Goal: Task Accomplishment & Management: Use online tool/utility

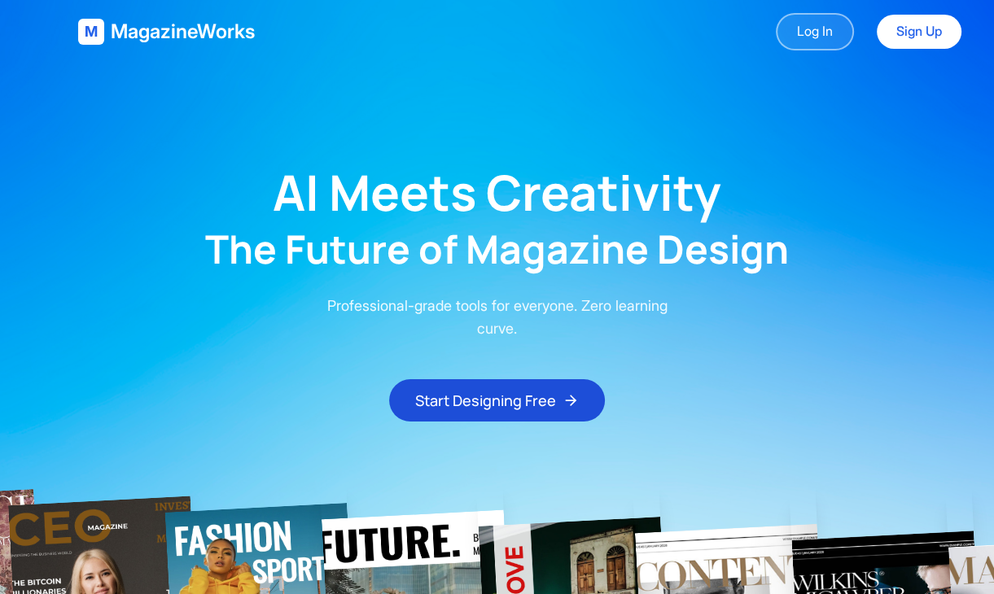
click at [814, 24] on link "Log In" at bounding box center [815, 31] width 78 height 37
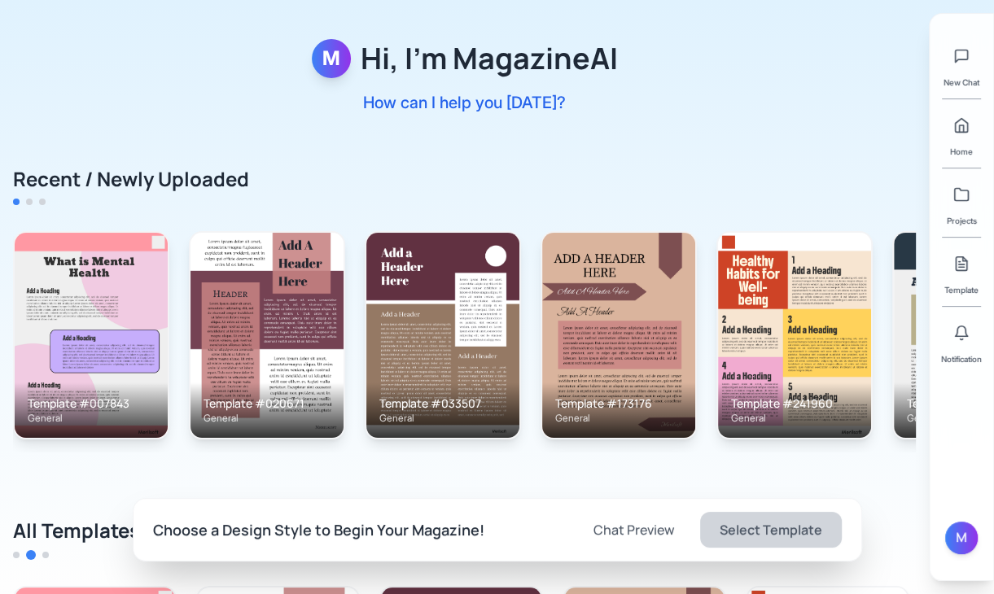
scroll to position [39, 0]
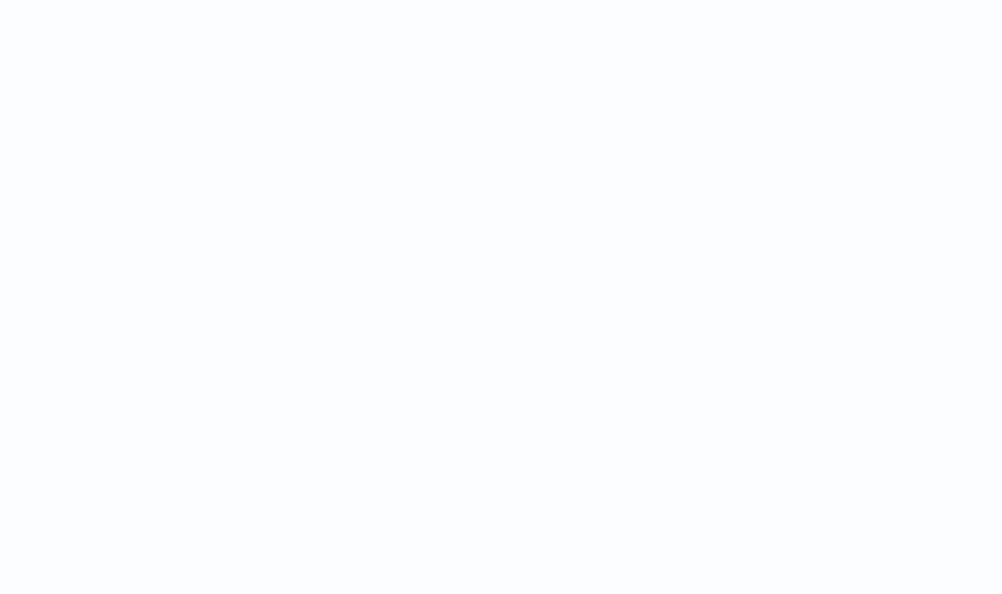
click at [507, 0] on html at bounding box center [501, 0] width 1002 height 0
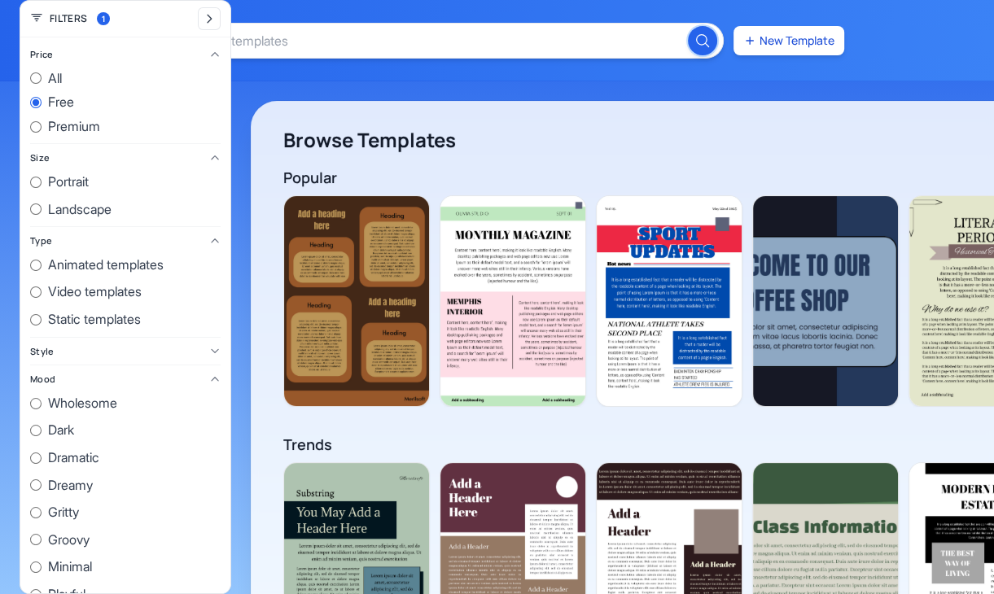
scroll to position [0, 2934]
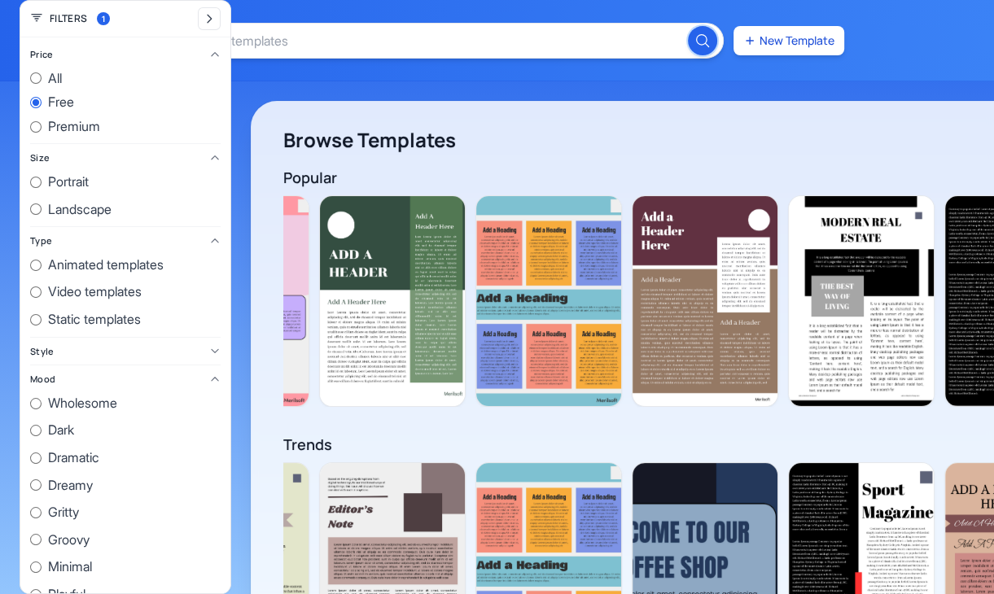
click at [46, 79] on label "all" at bounding box center [125, 78] width 190 height 21
click at [42, 79] on input "all" at bounding box center [35, 77] width 11 height 11
radio input "true"
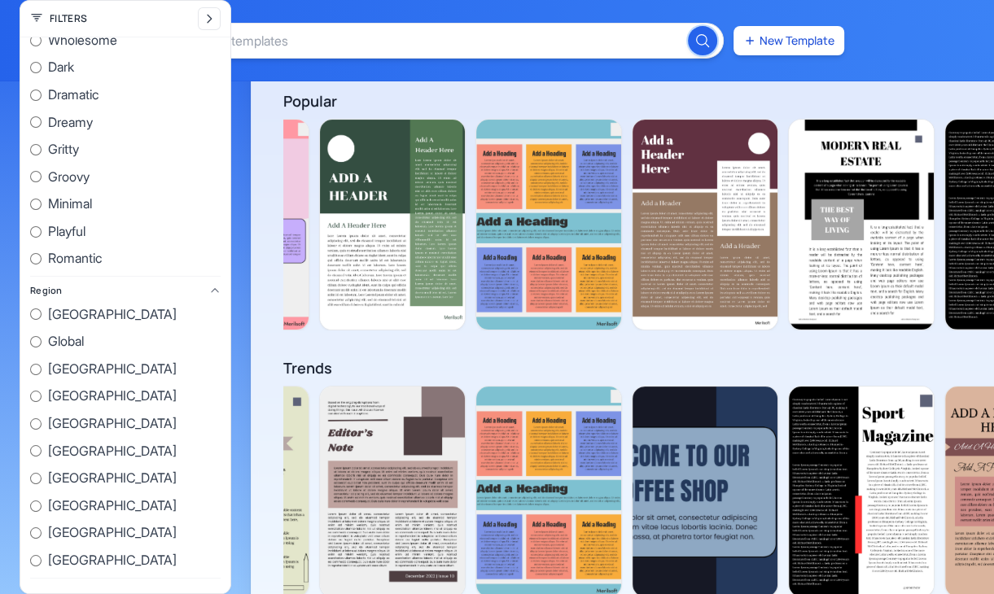
scroll to position [78, 0]
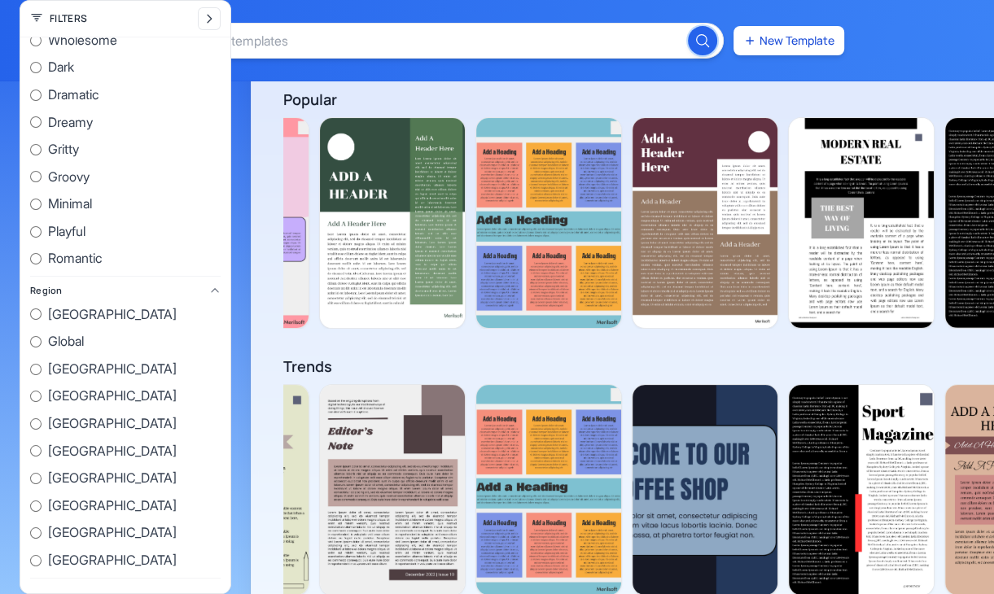
click at [570, 5] on div "New Template" at bounding box center [497, 40] width 994 height 81
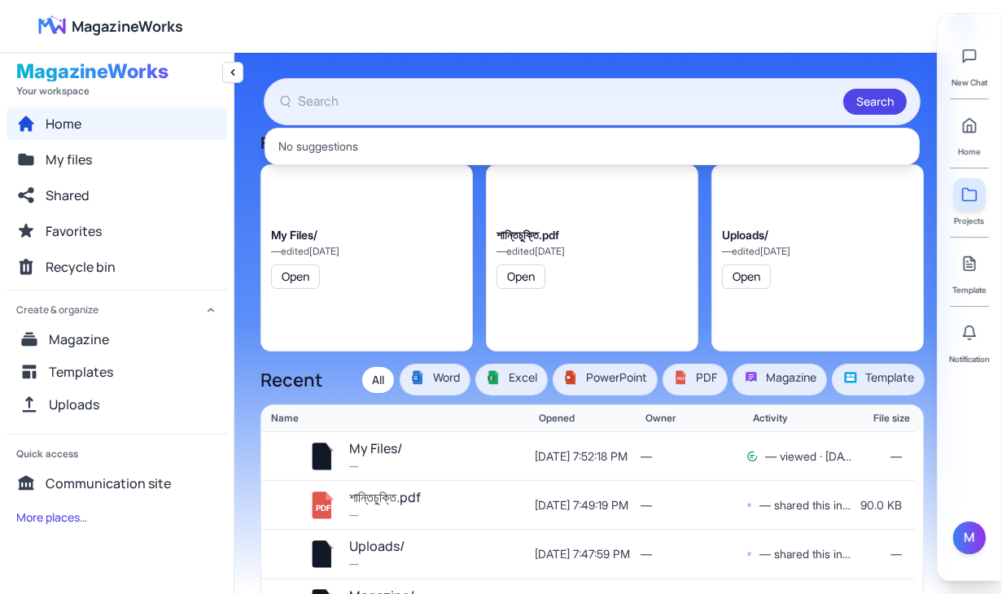
click at [378, 101] on input "text" at bounding box center [567, 101] width 539 height 21
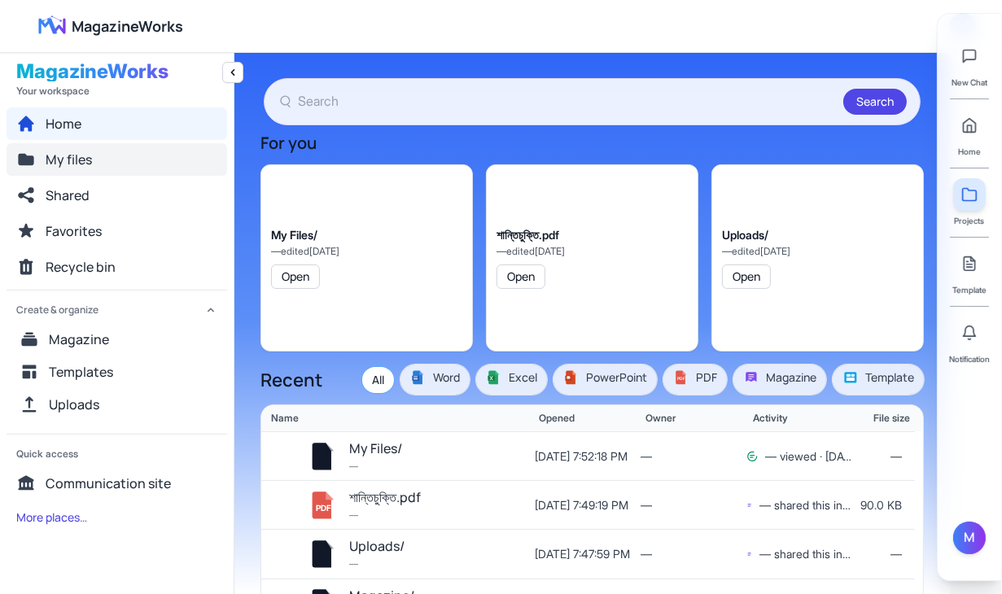
click at [176, 161] on button "My files" at bounding box center [117, 159] width 221 height 33
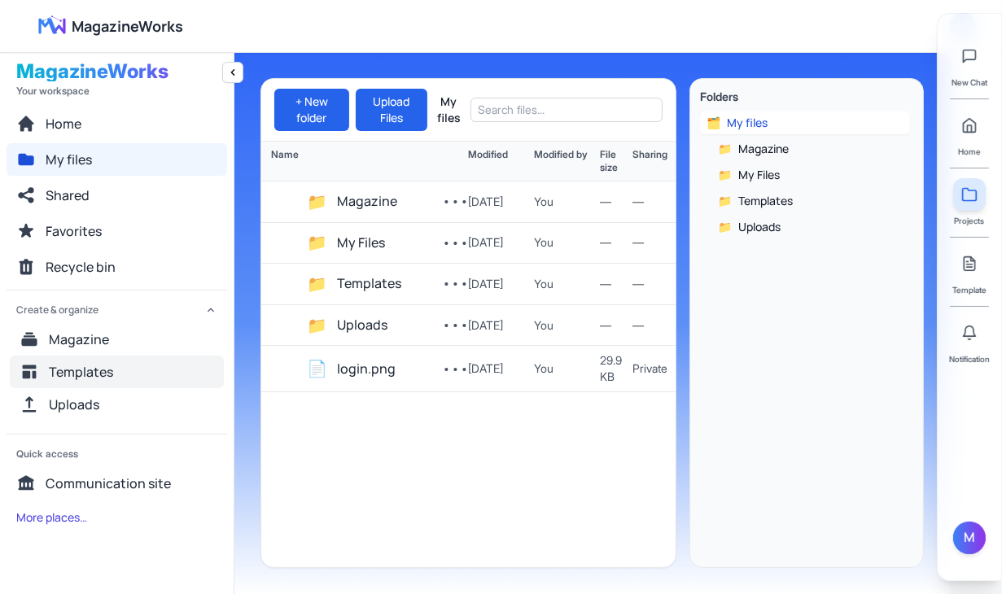
click at [122, 359] on button "Templates" at bounding box center [117, 372] width 214 height 33
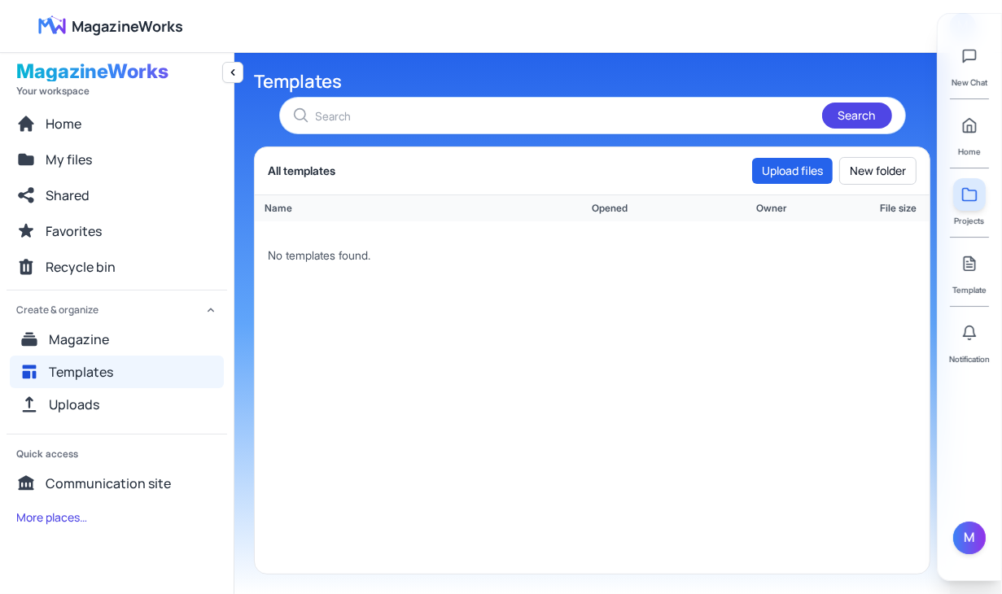
click at [358, 284] on div "No templates found." at bounding box center [588, 255] width 667 height 68
click at [68, 330] on span "Magazine" at bounding box center [79, 340] width 60 height 20
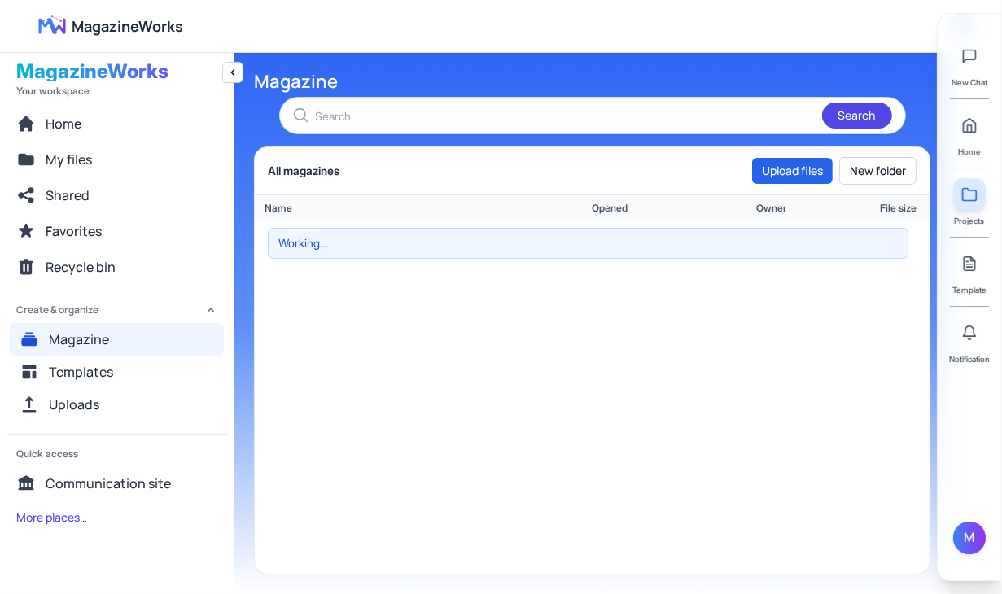
click at [336, 413] on div "Working…" at bounding box center [592, 397] width 675 height 352
